Goal: Ask a question

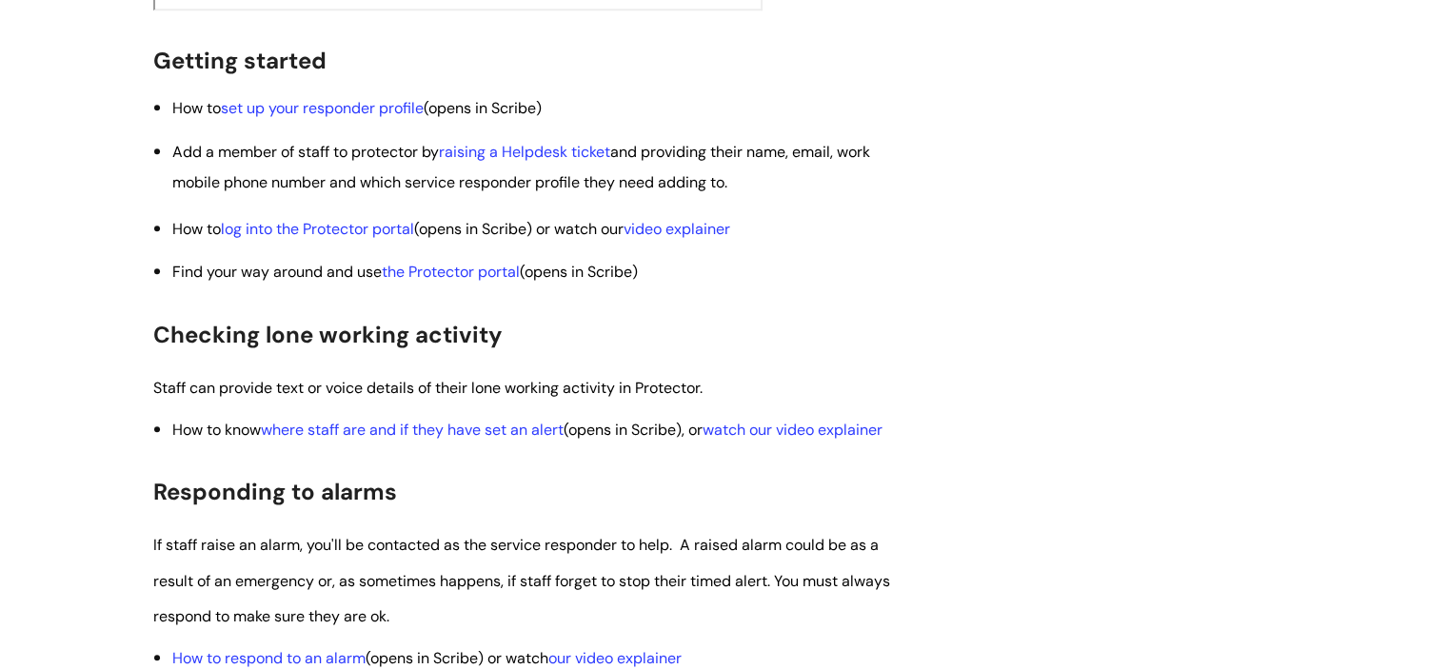
scroll to position [1458, 0]
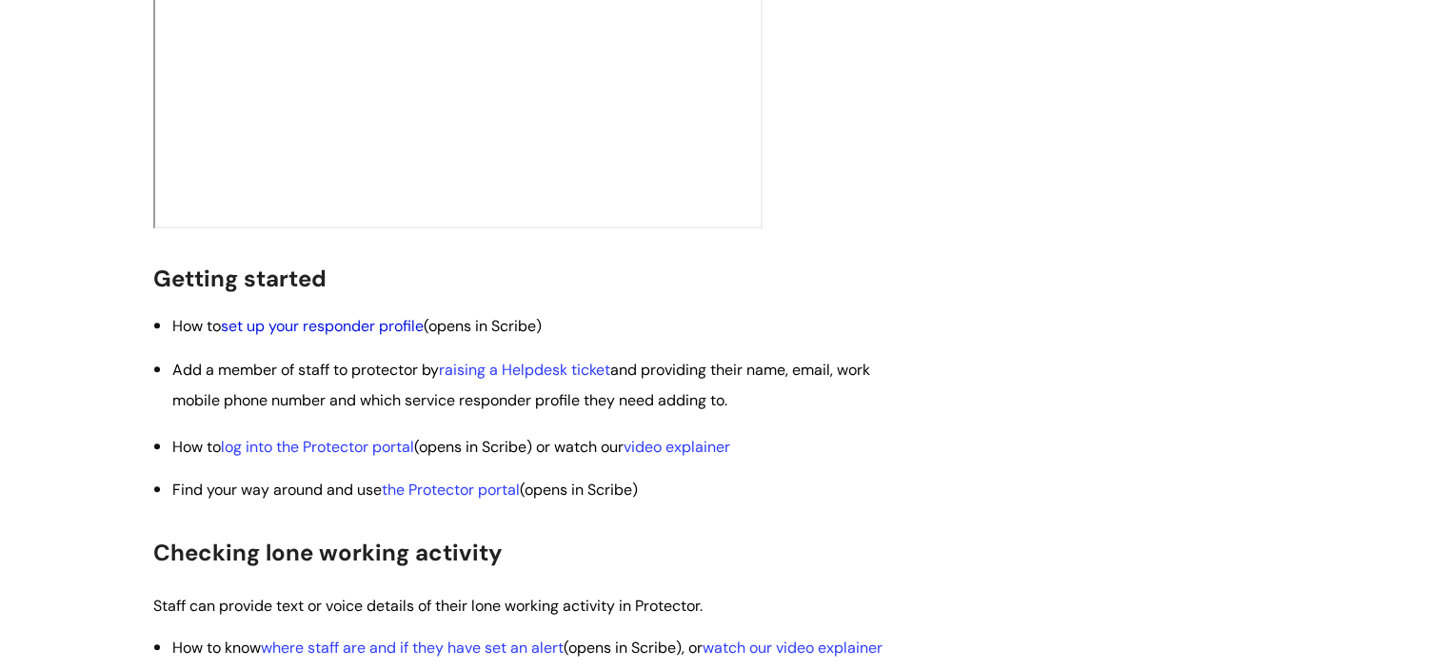
click at [388, 336] on link "set up your responder profile" at bounding box center [322, 326] width 203 height 20
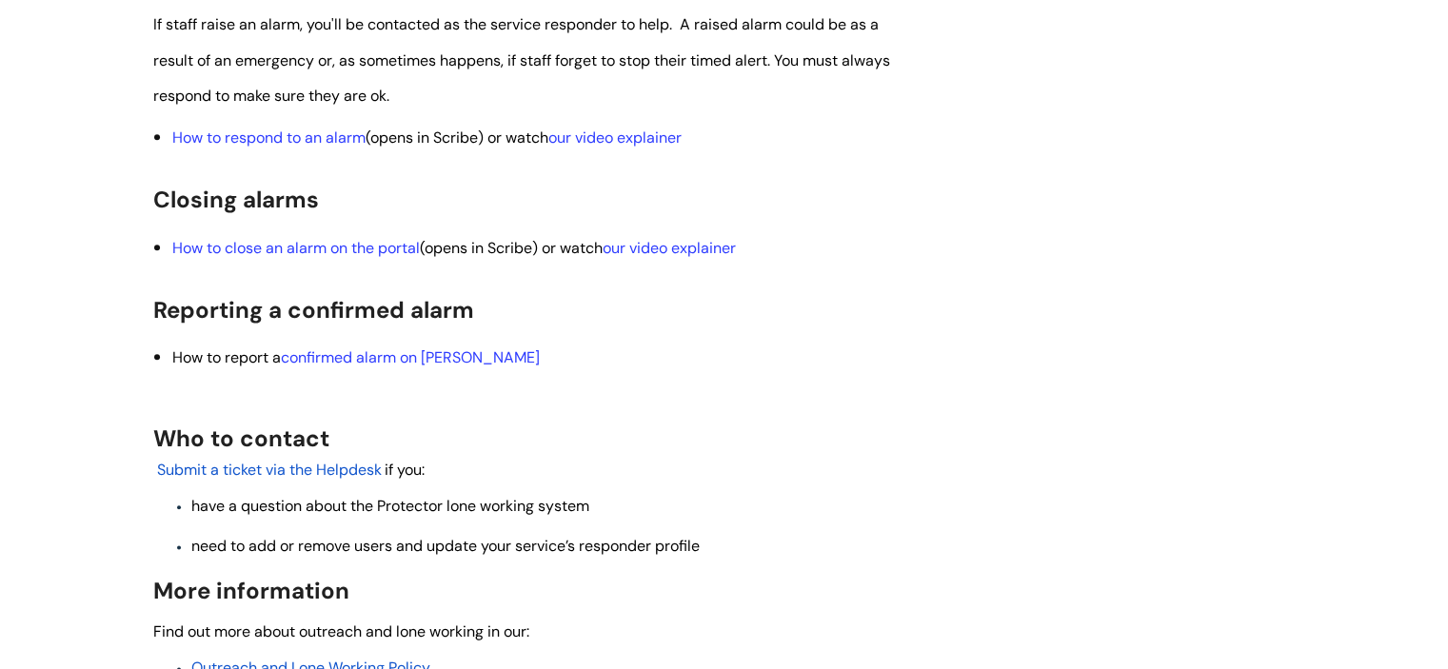
scroll to position [0, 0]
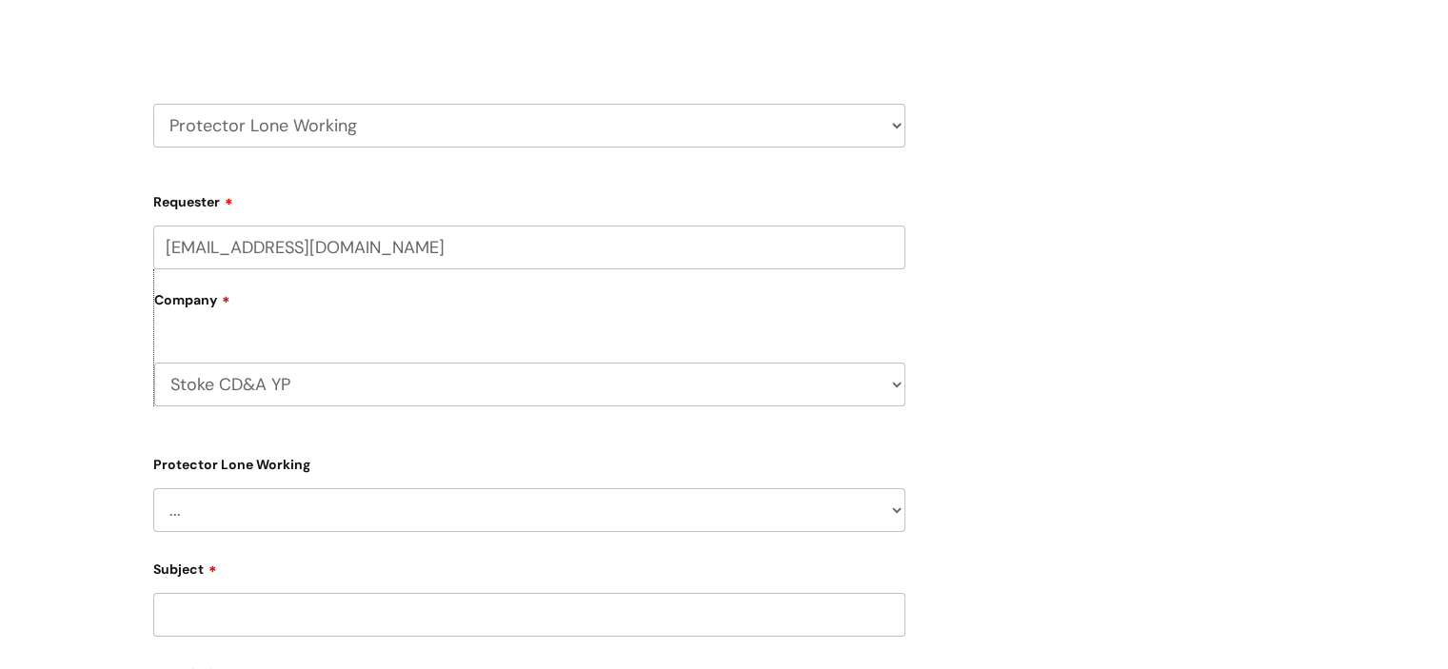
scroll to position [275, 0]
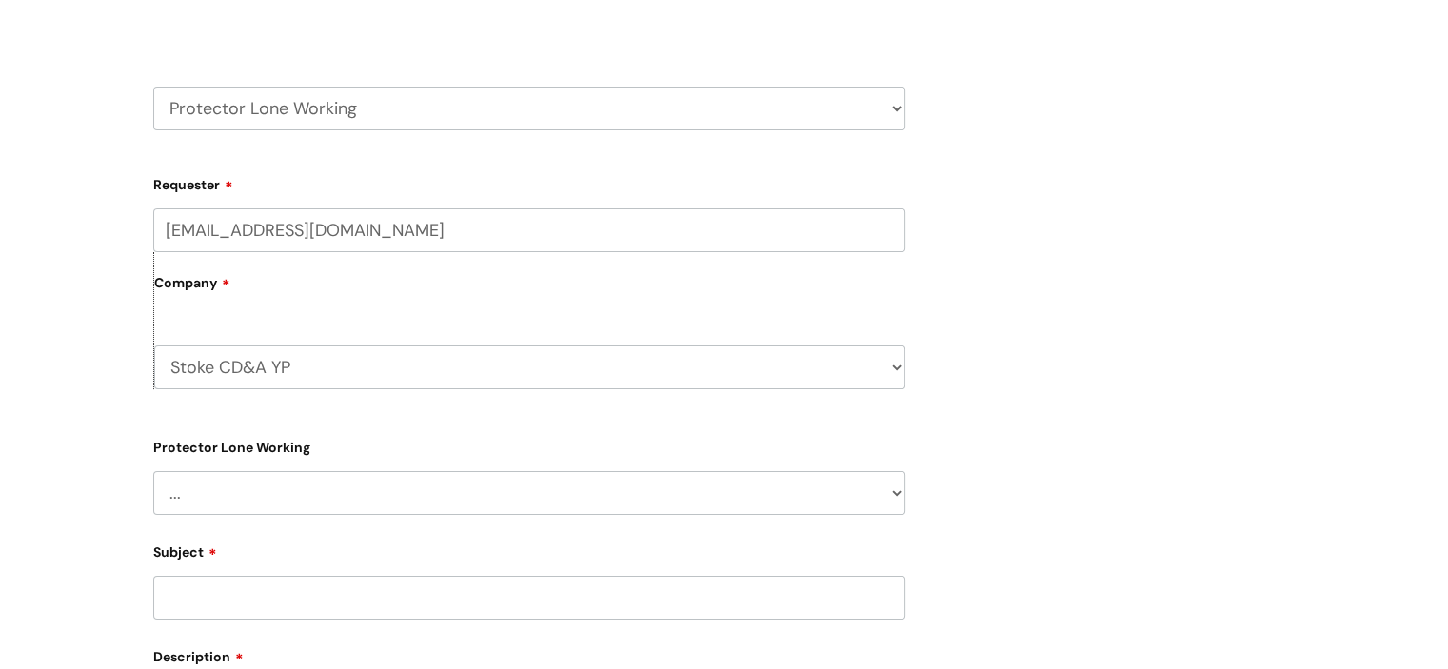
click at [823, 499] on select "... Changes for Lone Working staff General enquiries" at bounding box center [529, 493] width 752 height 44
select select "General enquiries"
click at [153, 471] on select "... Changes for Lone Working staff General enquiries" at bounding box center [529, 493] width 752 height 44
click at [682, 616] on input "Subject" at bounding box center [529, 598] width 752 height 44
